Goal: Task Accomplishment & Management: Use online tool/utility

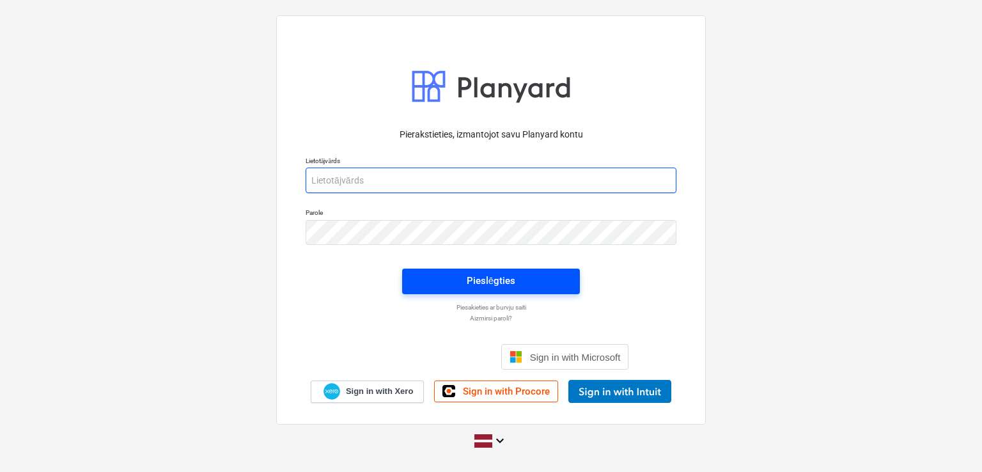
type input "[PERSON_NAME][EMAIL_ADDRESS][DOMAIN_NAME]"
click at [481, 282] on div "Pieslēgties" at bounding box center [491, 280] width 49 height 17
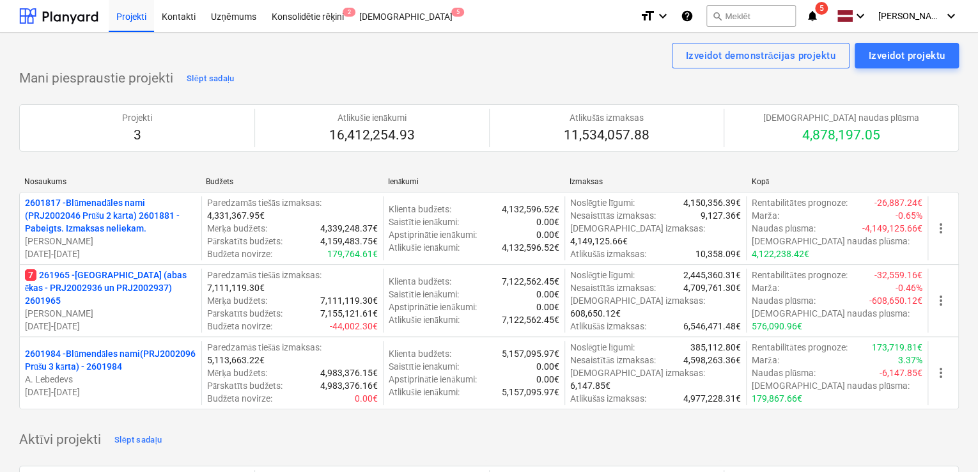
drag, startPoint x: 148, startPoint y: 292, endPoint x: 157, endPoint y: 292, distance: 8.9
click at [148, 292] on p "7 261965 - [GEOGRAPHIC_DATA] (abas ēkas - PRJ2002936 un PRJ2002937) 2601965" at bounding box center [110, 287] width 171 height 38
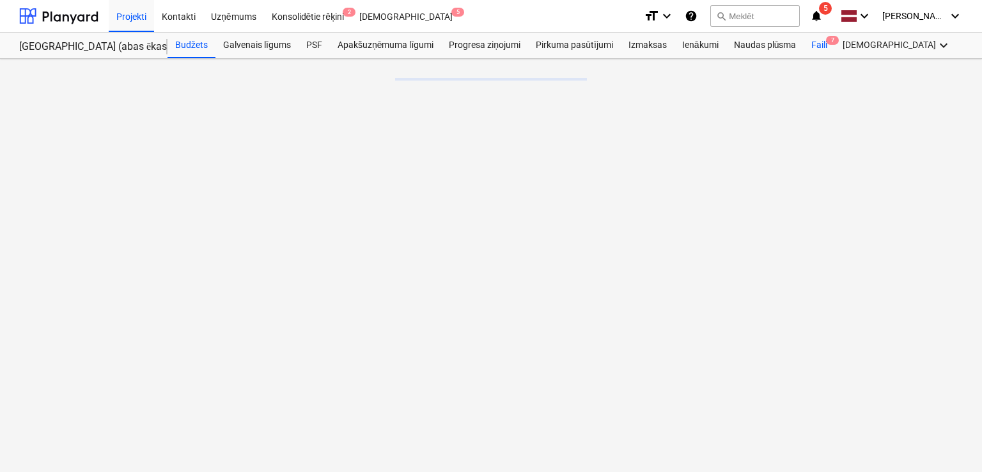
click at [823, 41] on div "Faili 7" at bounding box center [818, 46] width 31 height 26
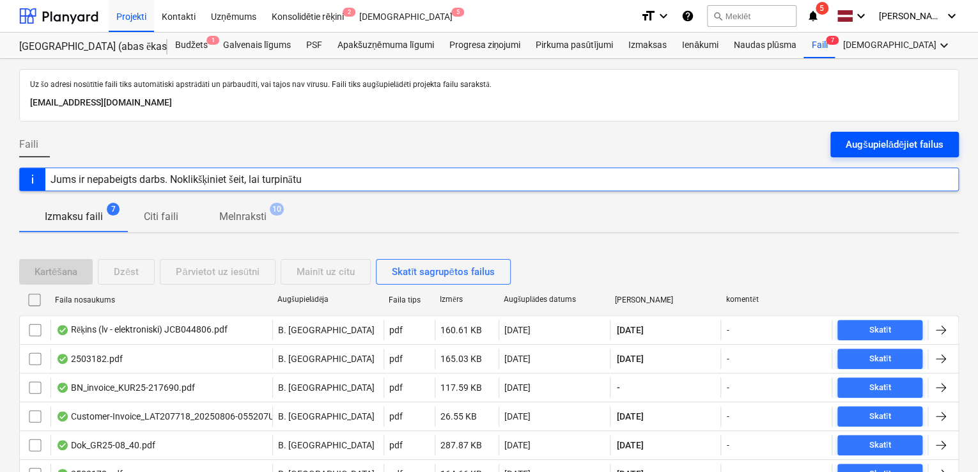
click at [889, 139] on div "Augšupielādējiet failus" at bounding box center [895, 144] width 98 height 17
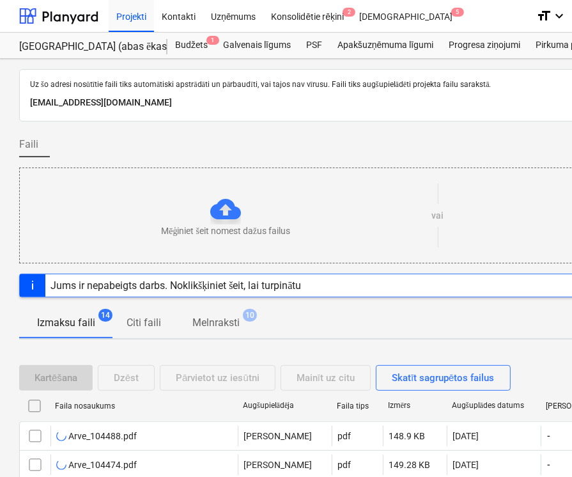
click at [365, 150] on div "Faili" at bounding box center [437, 150] width 836 height 36
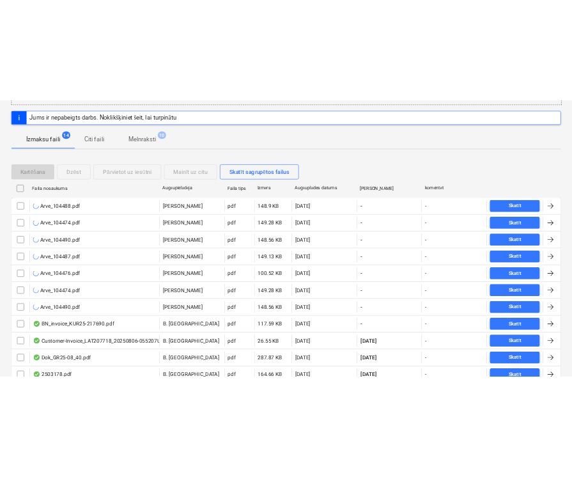
scroll to position [341, 0]
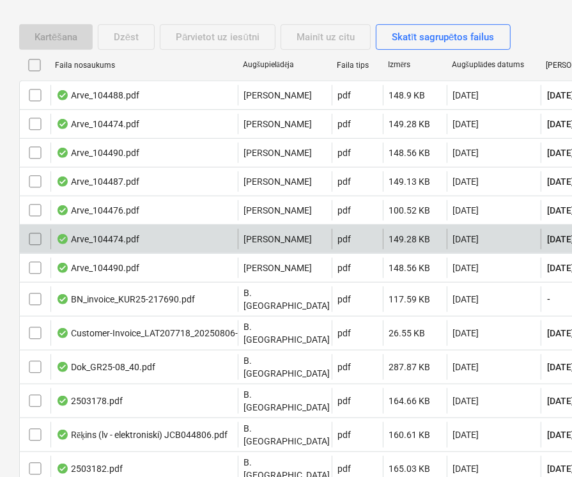
click at [107, 235] on div "Arve_104474.pdf" at bounding box center [97, 239] width 83 height 10
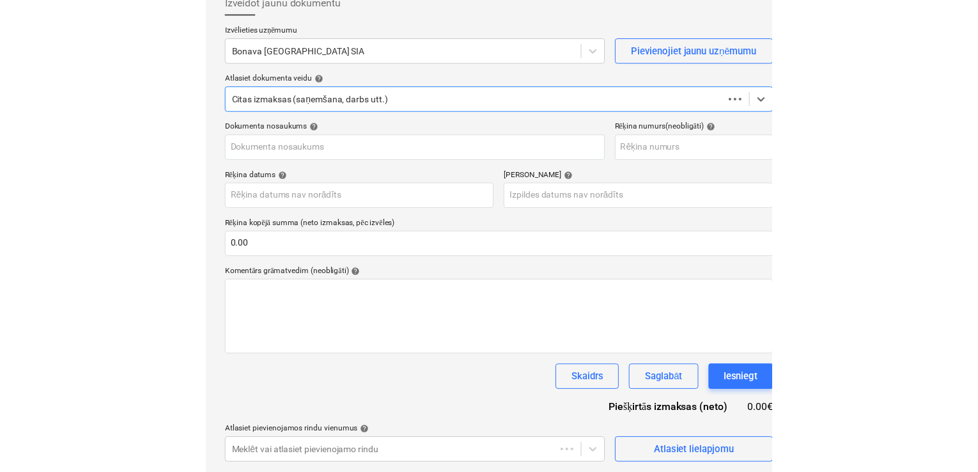
scroll to position [77, 0]
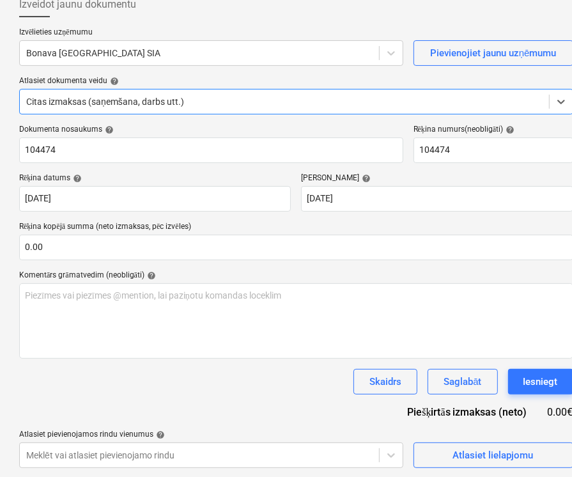
type input "104474"
type input "[DATE]"
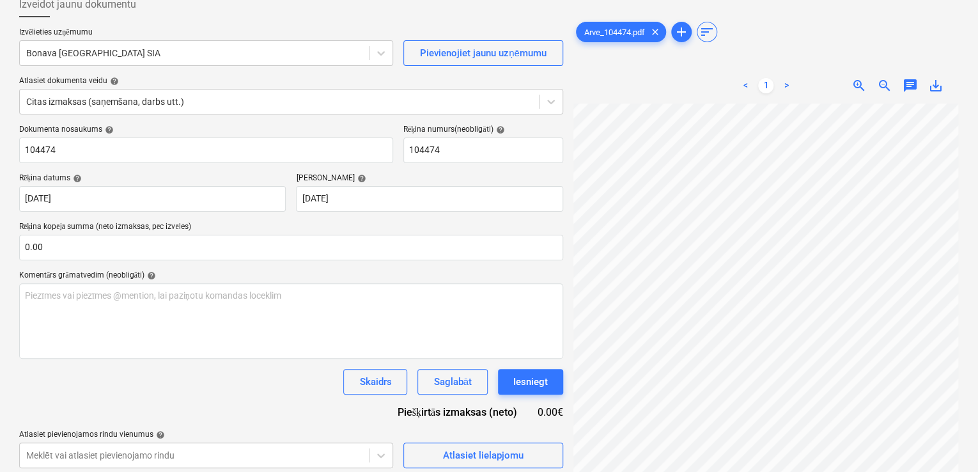
scroll to position [30, 191]
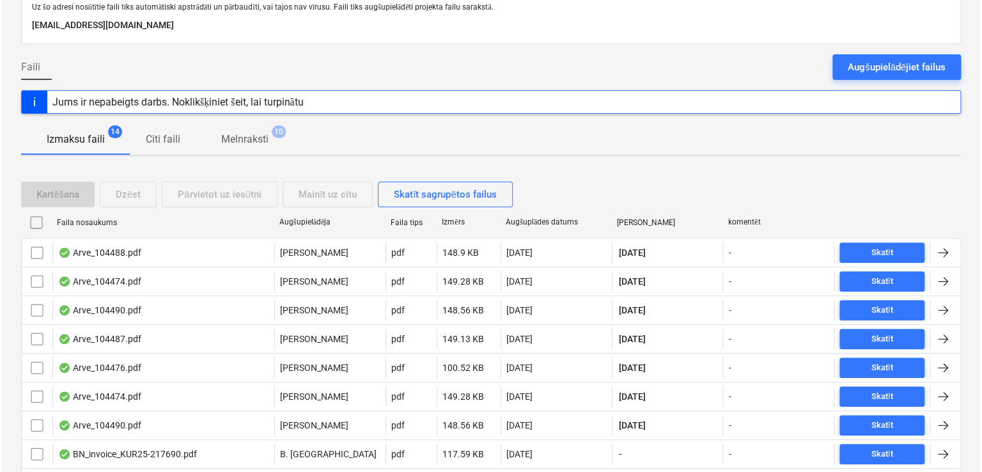
scroll to position [290, 0]
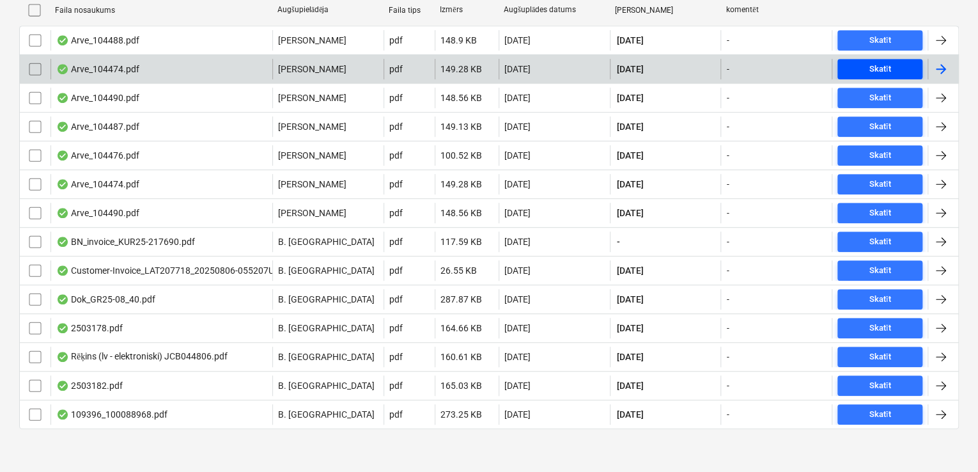
click at [865, 65] on span "Skatīt" at bounding box center [879, 69] width 75 height 15
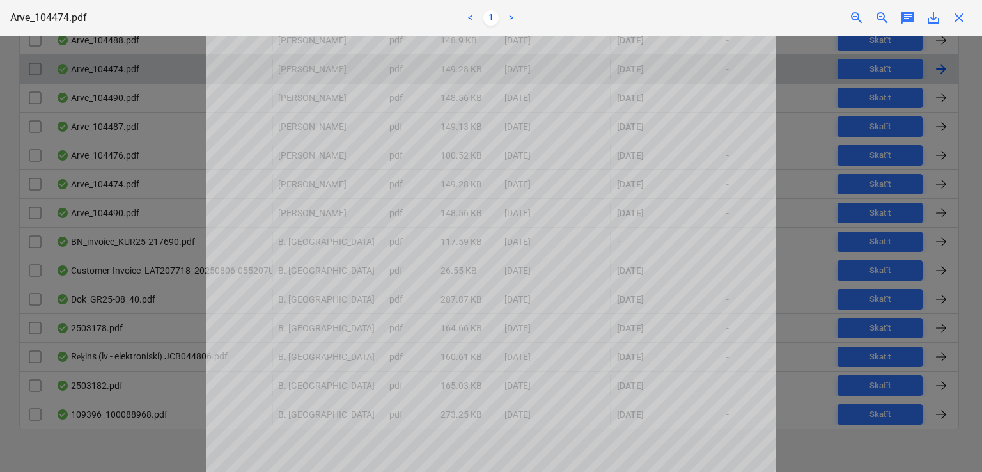
click at [959, 16] on span "close" at bounding box center [958, 17] width 15 height 15
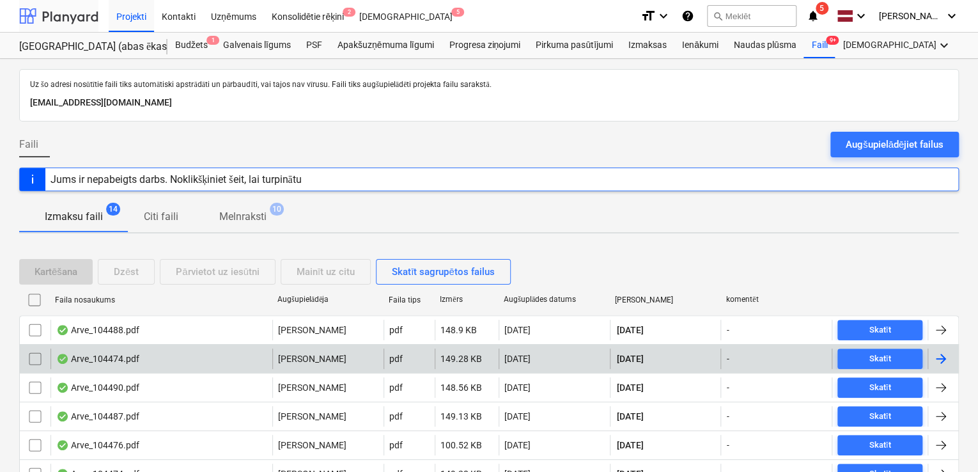
click at [79, 17] on div at bounding box center [58, 16] width 79 height 32
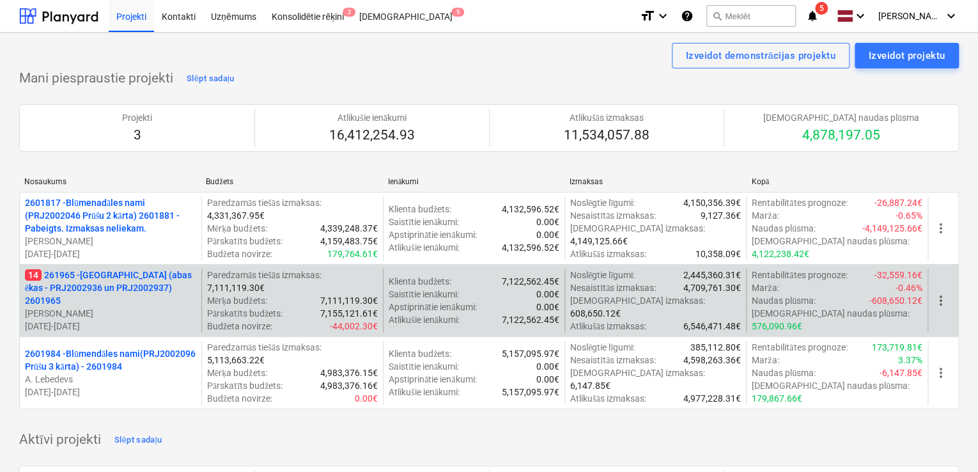
click at [76, 297] on p "14 261965 - [GEOGRAPHIC_DATA] (abas ēkas - PRJ2002936 un PRJ2002937) 2601965" at bounding box center [110, 287] width 171 height 38
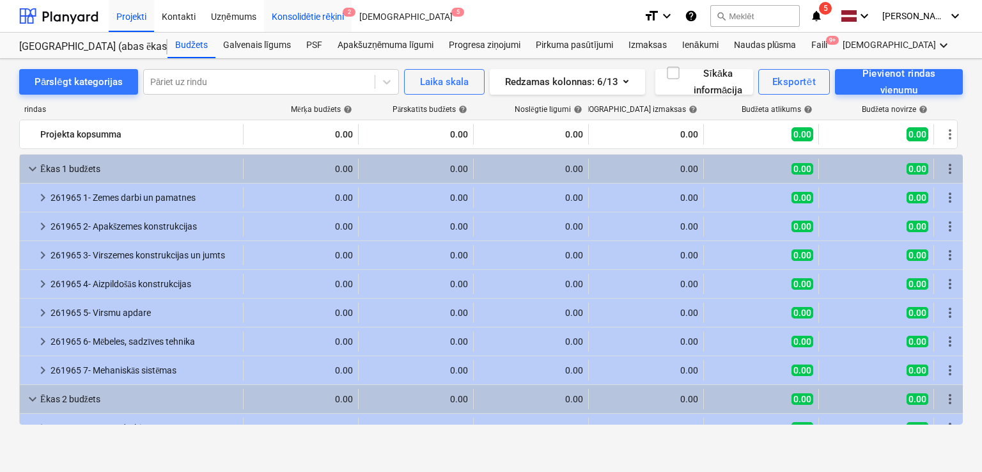
click at [330, 19] on div "Konsolidētie rēķini 2" at bounding box center [308, 15] width 88 height 33
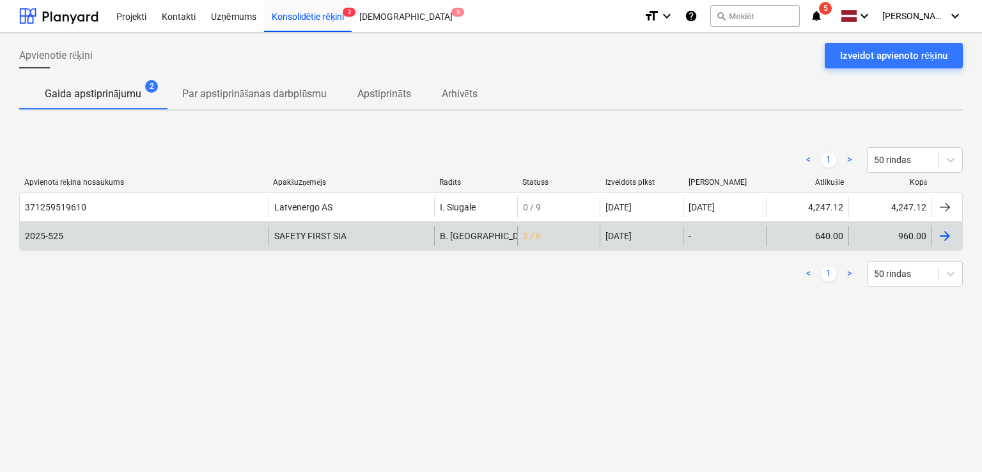
click at [571, 248] on div "2025-525 SAFETY FIRST SIA B. Bārdiņa 2 / 6 [DATE] - 640.00 960.00" at bounding box center [490, 235] width 943 height 29
click at [545, 244] on div "2 / 6" at bounding box center [558, 236] width 83 height 20
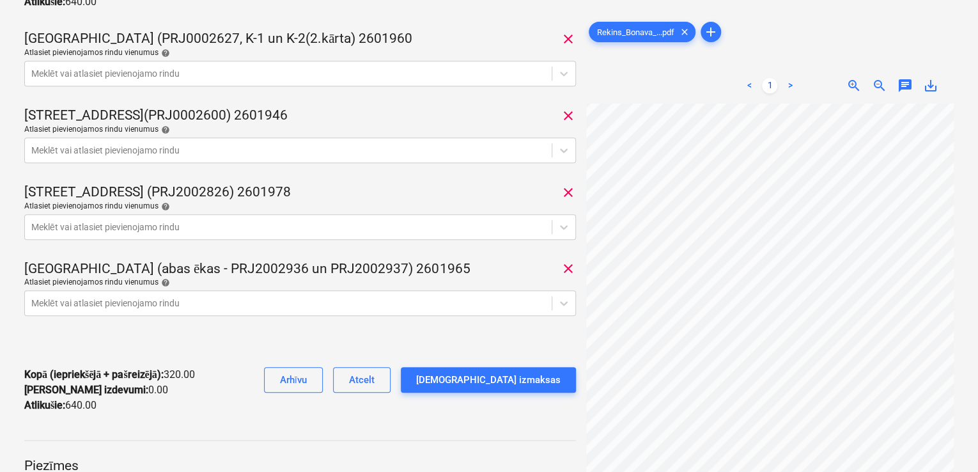
scroll to position [300, 67]
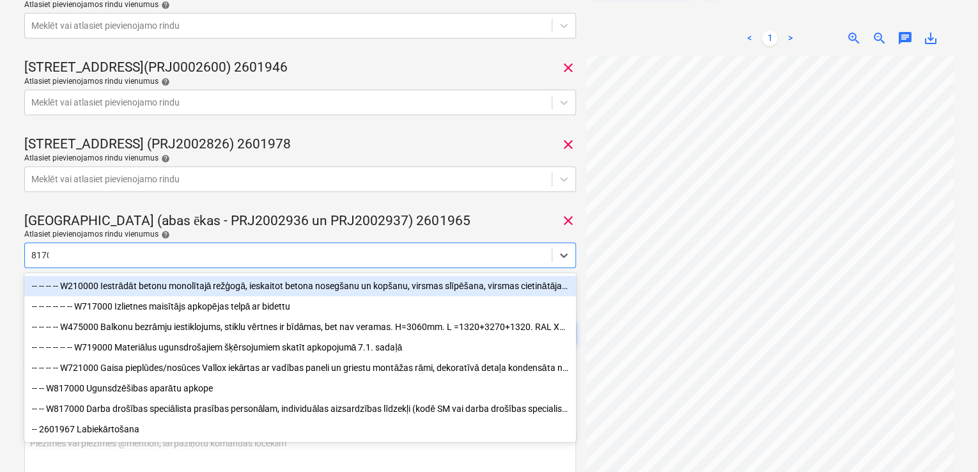
type input "81700"
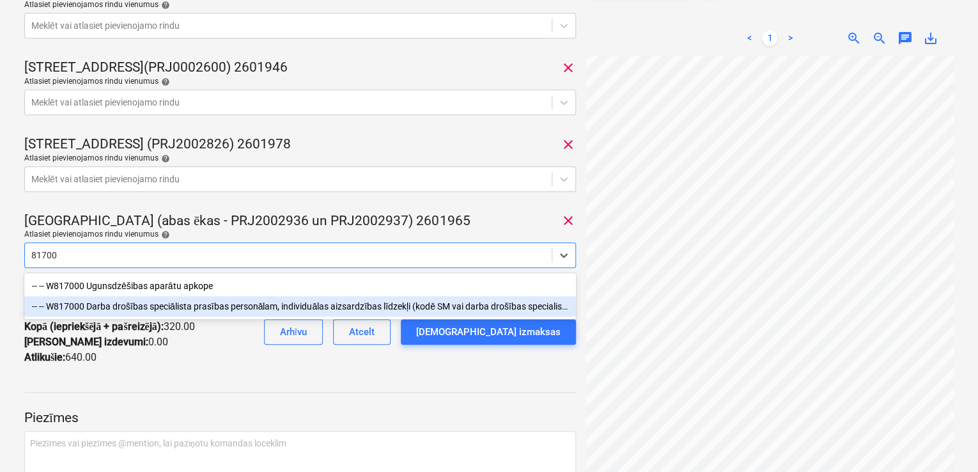
click at [336, 313] on div "-- -- W817000 Darba drošības speciālista prasības personālam, individuālas aizs…" at bounding box center [300, 306] width 552 height 20
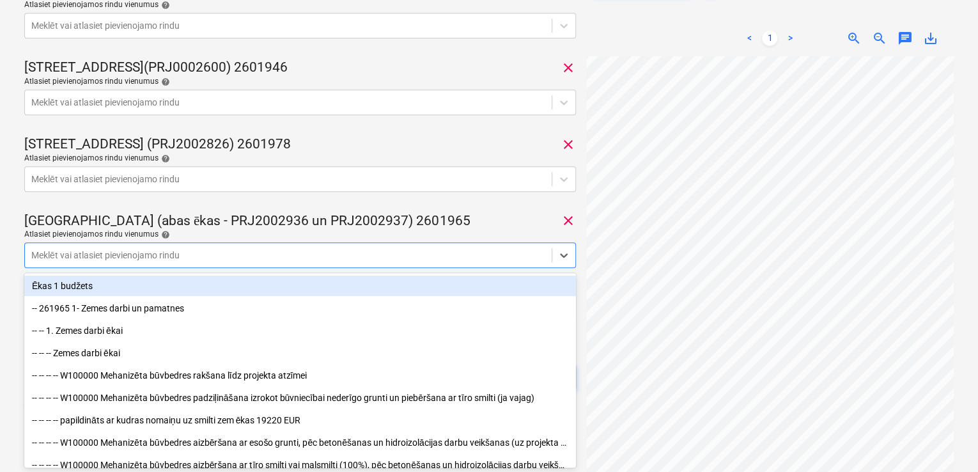
click at [389, 236] on div "Atlasiet pievienojamos rindu [DEMOGRAPHIC_DATA] help" at bounding box center [300, 234] width 552 height 10
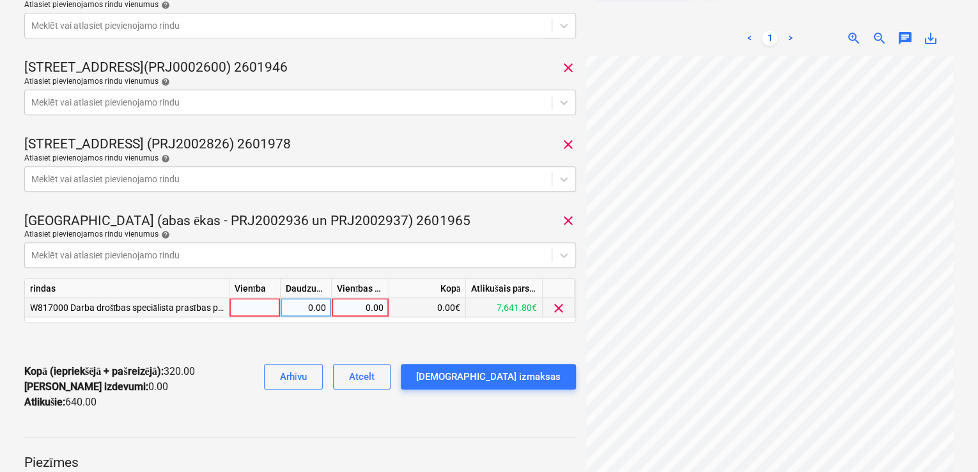
click at [369, 310] on div "0.00" at bounding box center [360, 307] width 47 height 19
type input "160"
click at [306, 359] on div "Kopā (iepriekšējā + pašreizējā) : 320.00 Kārtējie izdevumi : 0.00 Atlikušie : 6…" at bounding box center [300, 386] width 552 height 66
click at [274, 362] on div "Kopā (iepriekšējā + pašreizējā) : 480.00 Kārtējie izdevumi : 160.00 Atlikušie :…" at bounding box center [300, 386] width 552 height 66
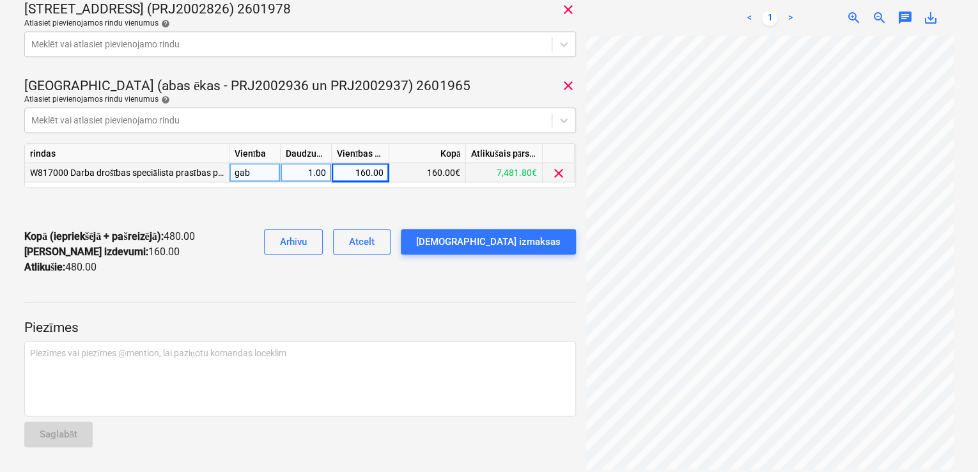
scroll to position [381, 210]
click at [508, 274] on div "[DEMOGRAPHIC_DATA] izmaksas" at bounding box center [488, 252] width 175 height 46
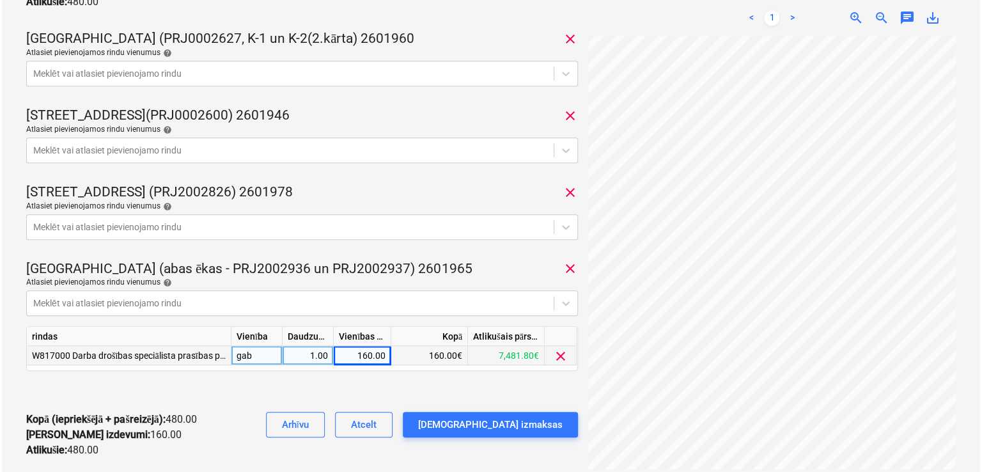
scroll to position [596, 0]
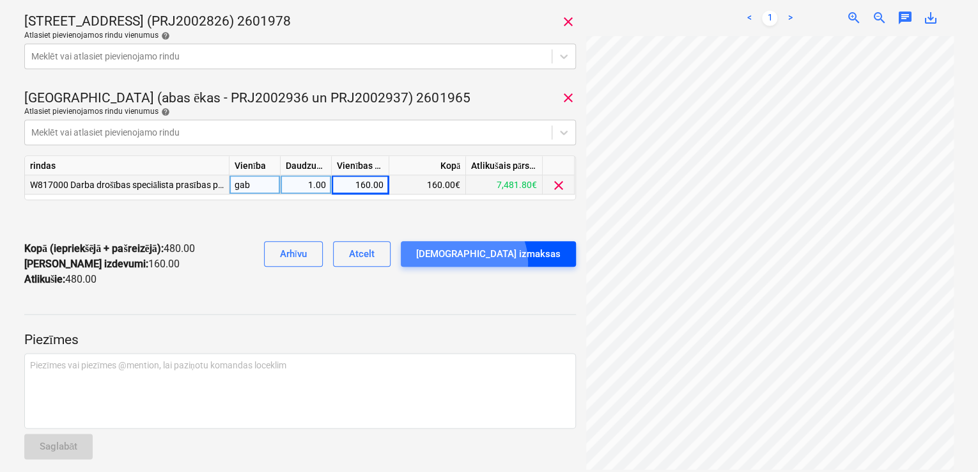
click at [511, 261] on div "[DEMOGRAPHIC_DATA] izmaksas" at bounding box center [488, 253] width 144 height 17
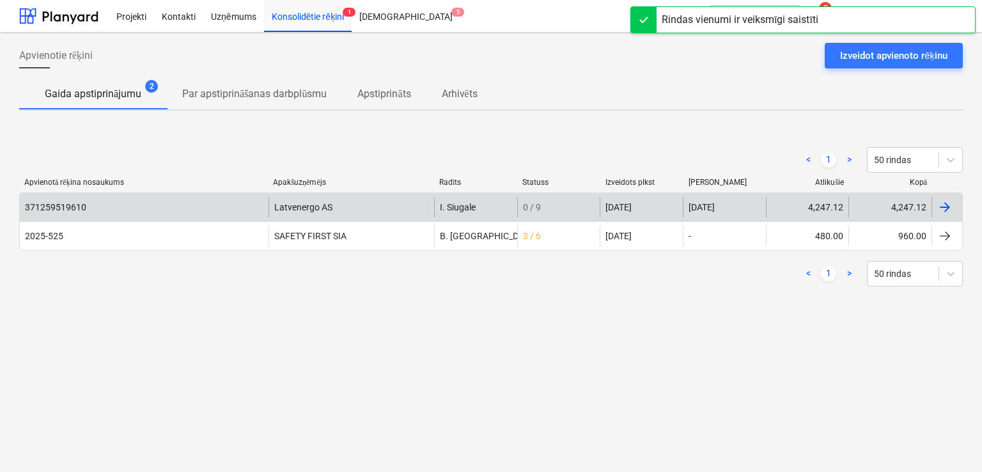
click at [353, 201] on div "Latvenergo AS" at bounding box center [351, 207] width 166 height 20
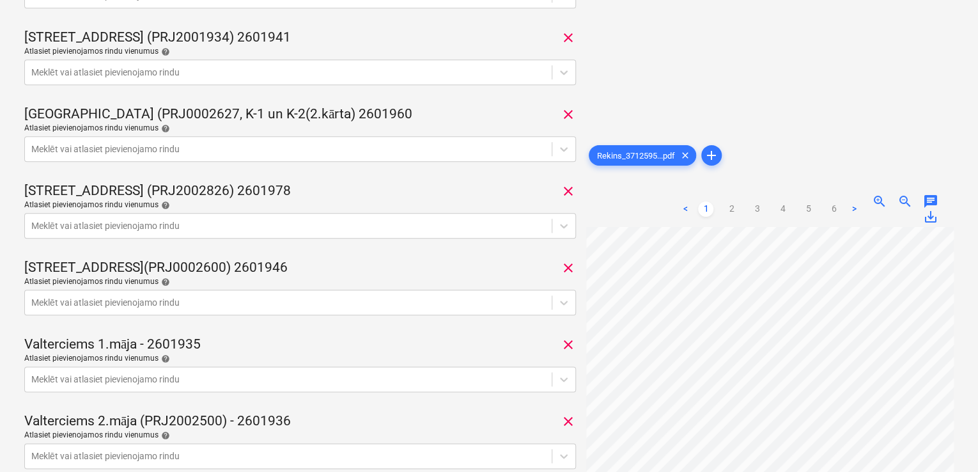
scroll to position [511, 0]
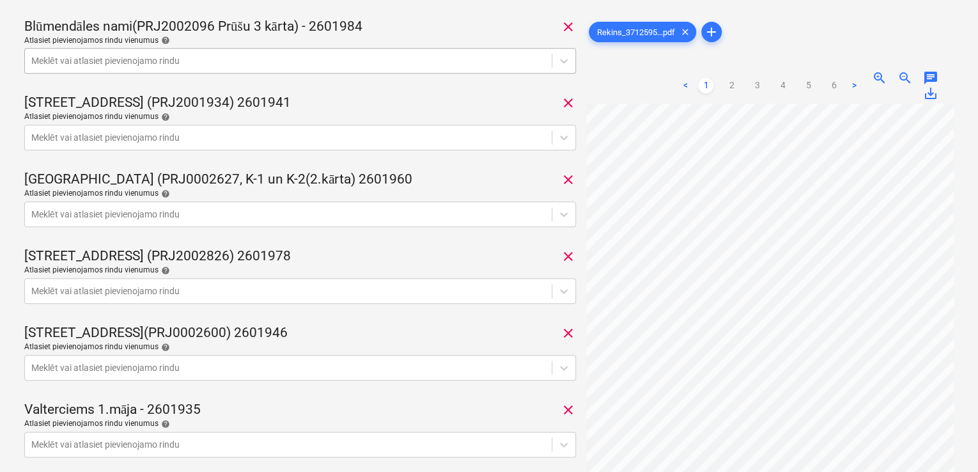
click at [501, 62] on div at bounding box center [288, 60] width 514 height 13
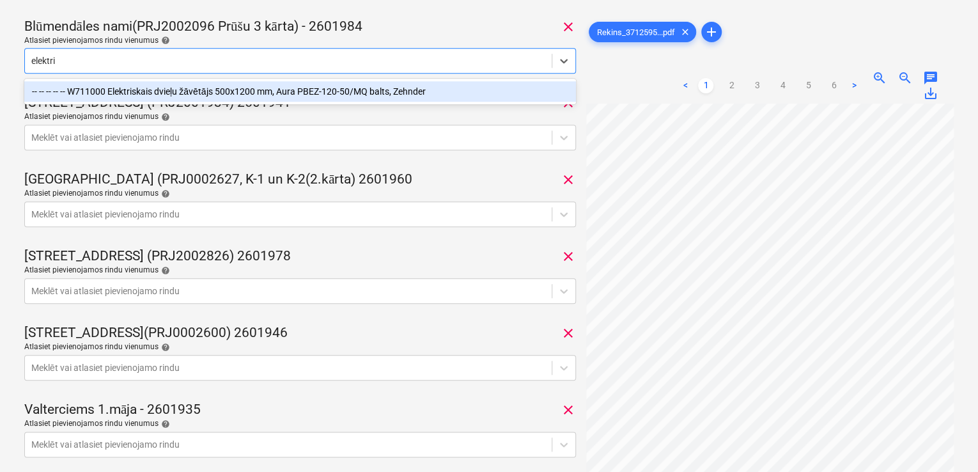
type input "elektr"
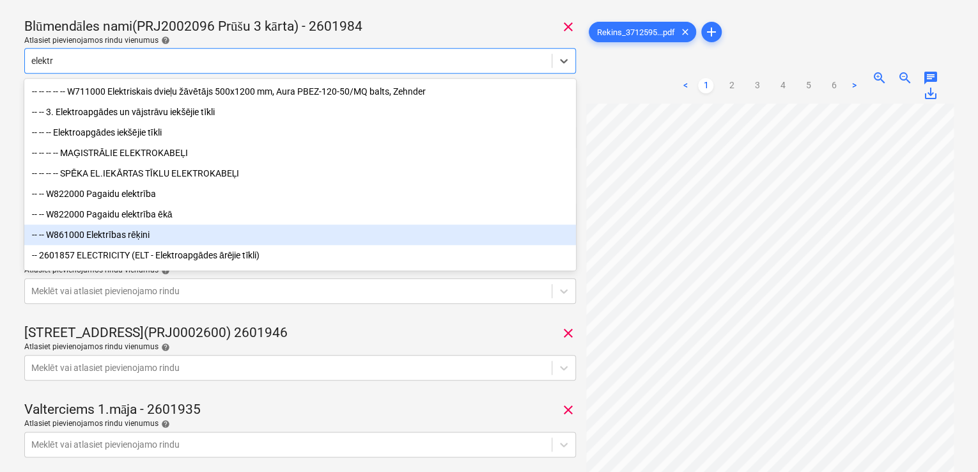
click at [447, 244] on div "-- -- W861000 Elektrības rēķini" at bounding box center [300, 234] width 552 height 20
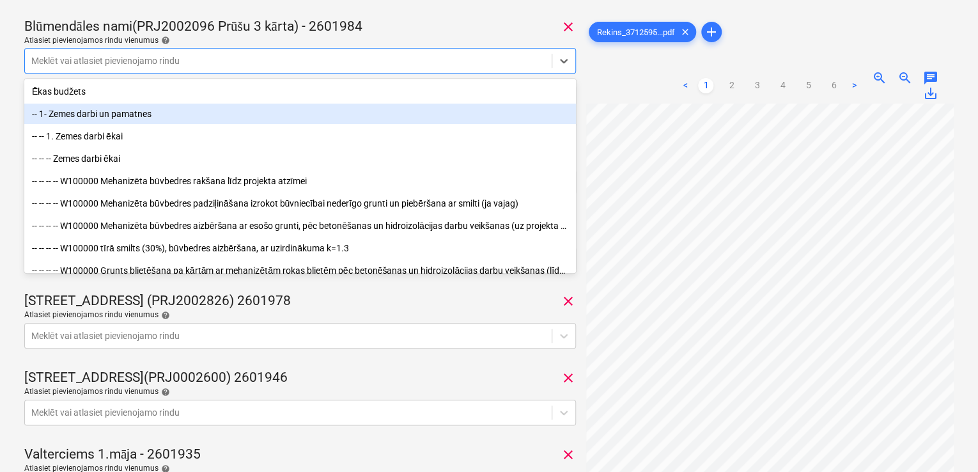
click at [508, 10] on div "371259519610 Konsolidētā rēķina kopējā summa 4,247.12 Apakšuzņēmējs Latvenergo …" at bounding box center [300, 111] width 552 height 1149
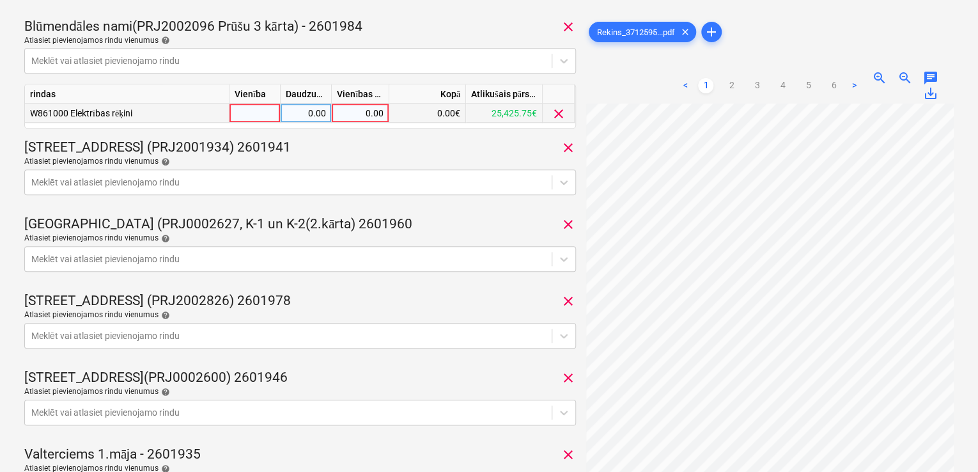
click at [359, 112] on div "0.00" at bounding box center [360, 113] width 47 height 19
type input "188.60"
click at [247, 110] on div at bounding box center [254, 113] width 51 height 19
type input "1"
click at [341, 139] on div "[PERSON_NAME][STREET_ADDRESS] (PRJ2001934) 2601941 clear" at bounding box center [300, 148] width 552 height 18
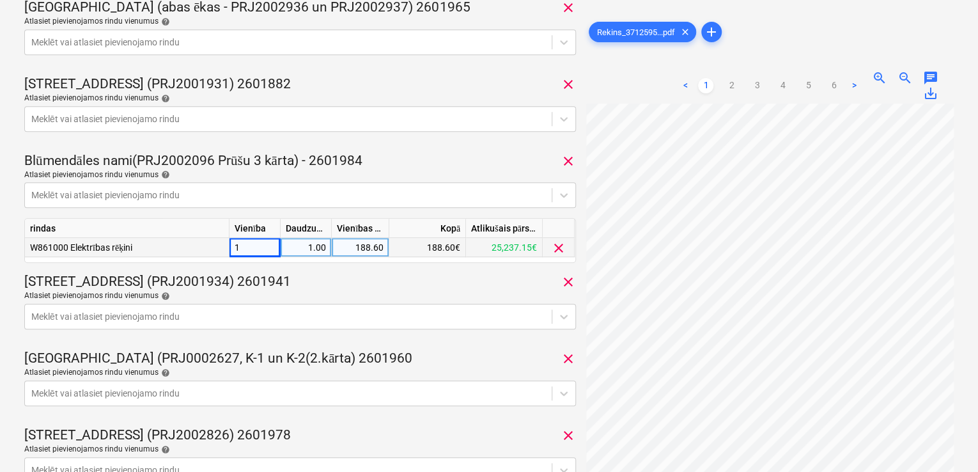
scroll to position [341, 0]
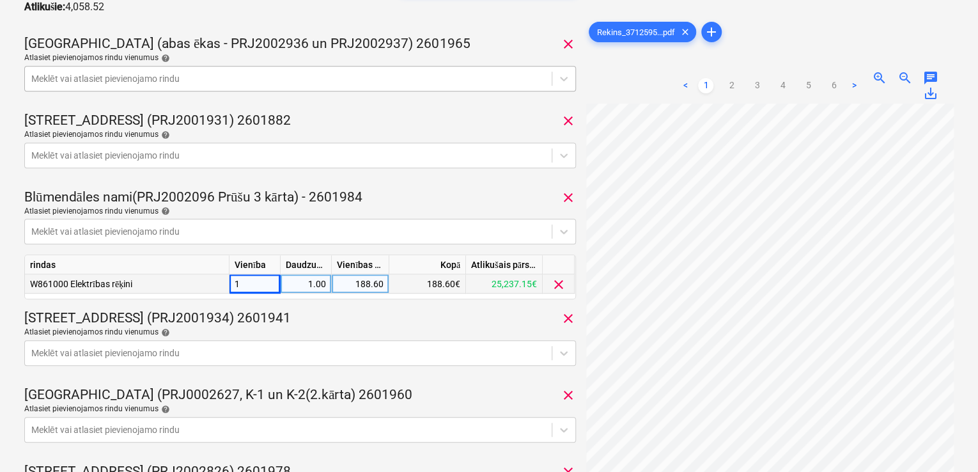
click at [463, 80] on div at bounding box center [288, 78] width 514 height 13
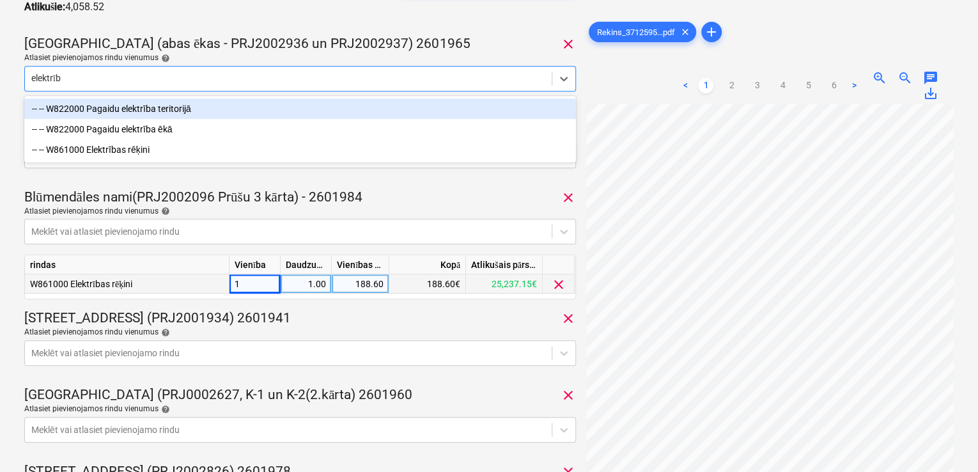
type input "elektrība"
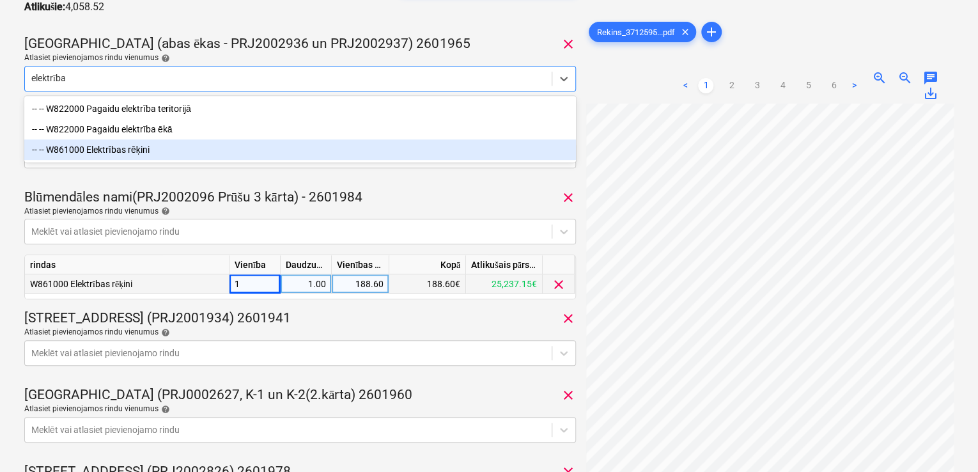
click at [220, 144] on div "-- -- W861000 Elektrības rēķini" at bounding box center [300, 149] width 552 height 20
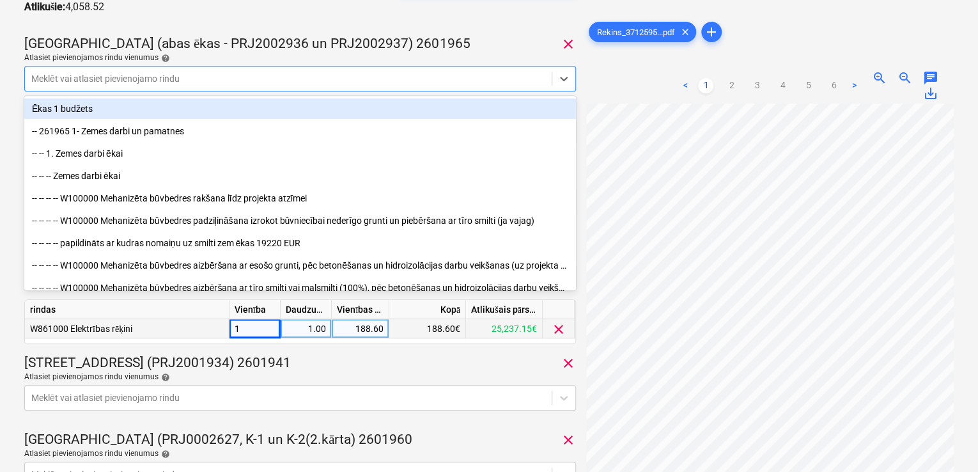
click at [272, 56] on div "Atlasiet pievienojamos rindu [DEMOGRAPHIC_DATA] help" at bounding box center [300, 58] width 552 height 10
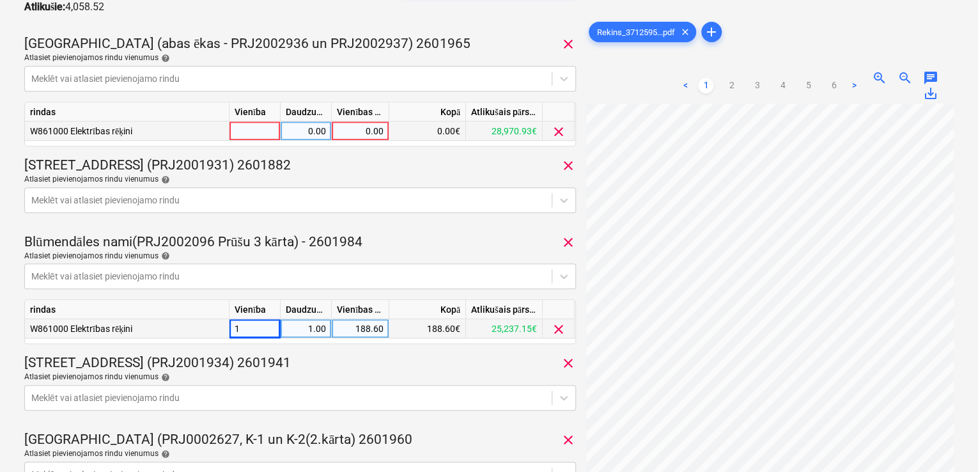
click at [358, 127] on div "0.00" at bounding box center [360, 130] width 47 height 19
type input "97.03"
click at [396, 161] on div "[STREET_ADDRESS] (PRJ2001931) 2601882 clear" at bounding box center [300, 166] width 552 height 18
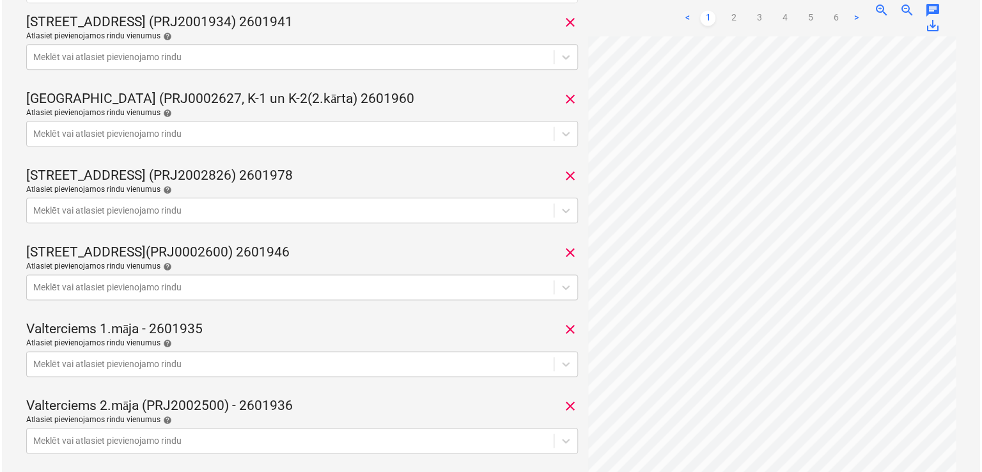
scroll to position [957, 0]
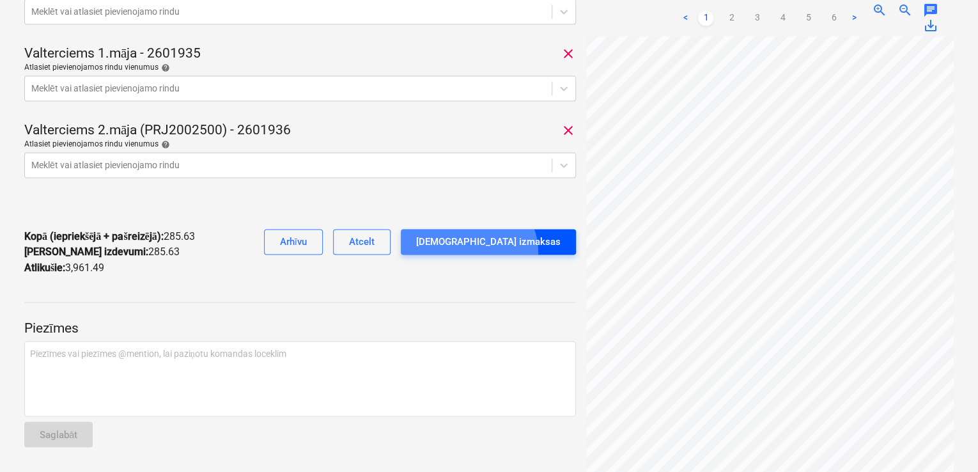
click at [518, 252] on button "[DEMOGRAPHIC_DATA] izmaksas" at bounding box center [488, 242] width 175 height 26
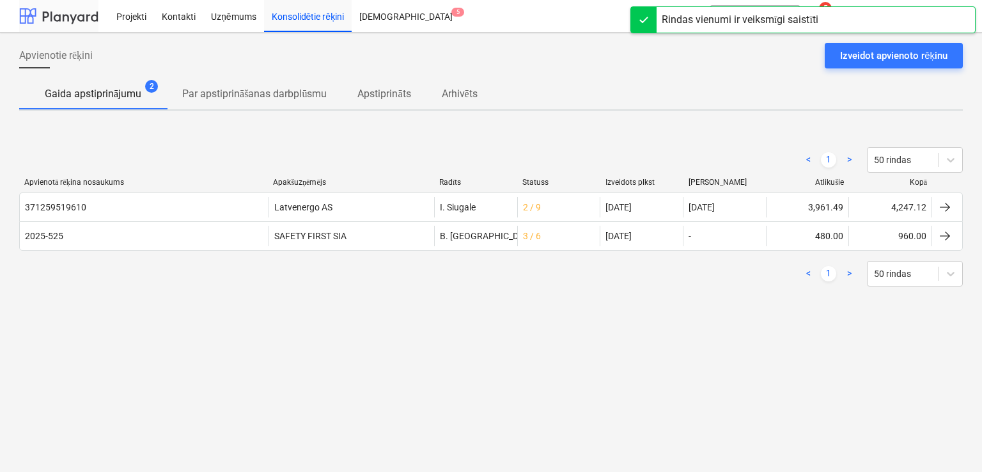
click at [77, 14] on div at bounding box center [58, 16] width 79 height 32
